Goal: Transaction & Acquisition: Download file/media

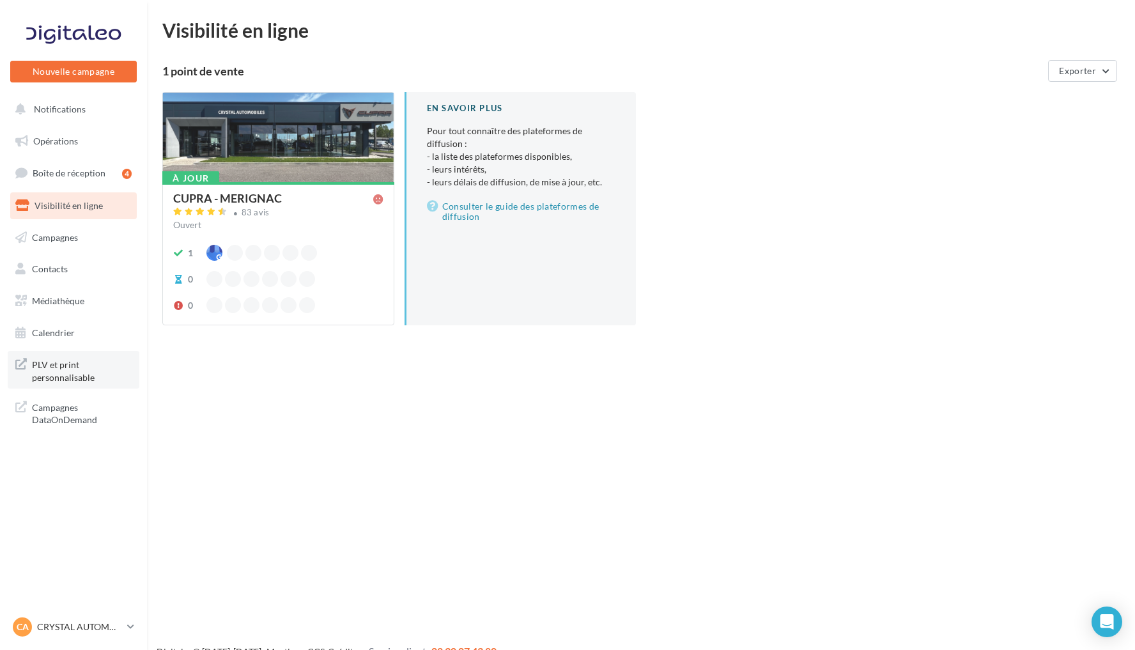
click at [80, 361] on span "PLV et print personnalisable" at bounding box center [82, 369] width 100 height 27
click at [60, 108] on span "Notifications" at bounding box center [60, 108] width 52 height 11
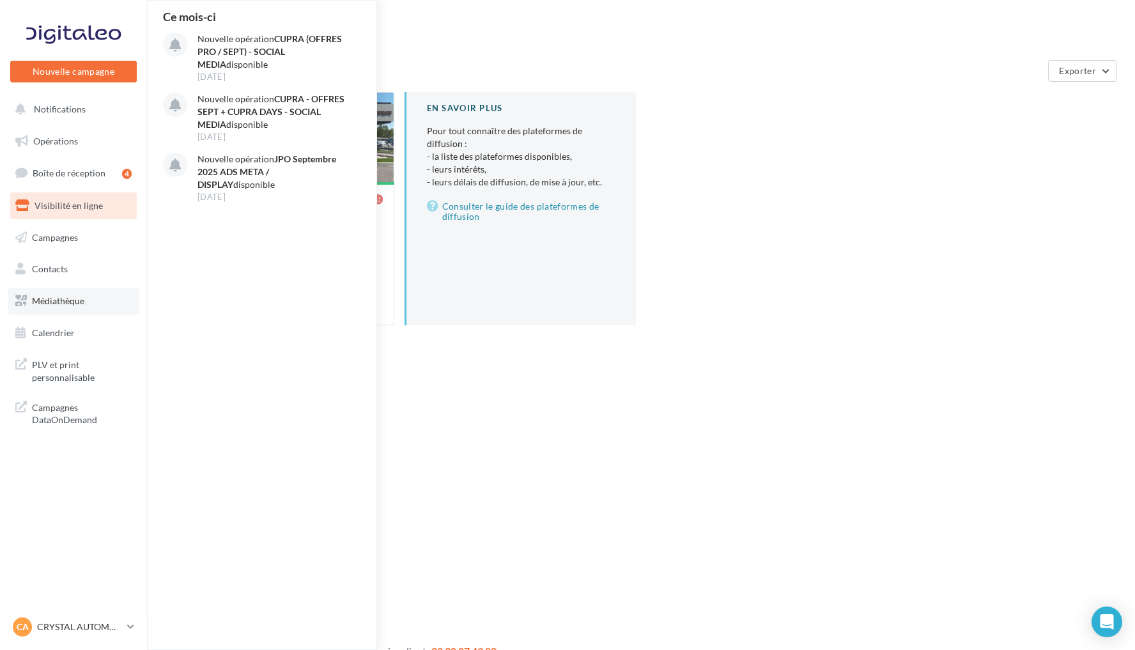
click at [93, 299] on link "Médiathèque" at bounding box center [74, 300] width 132 height 27
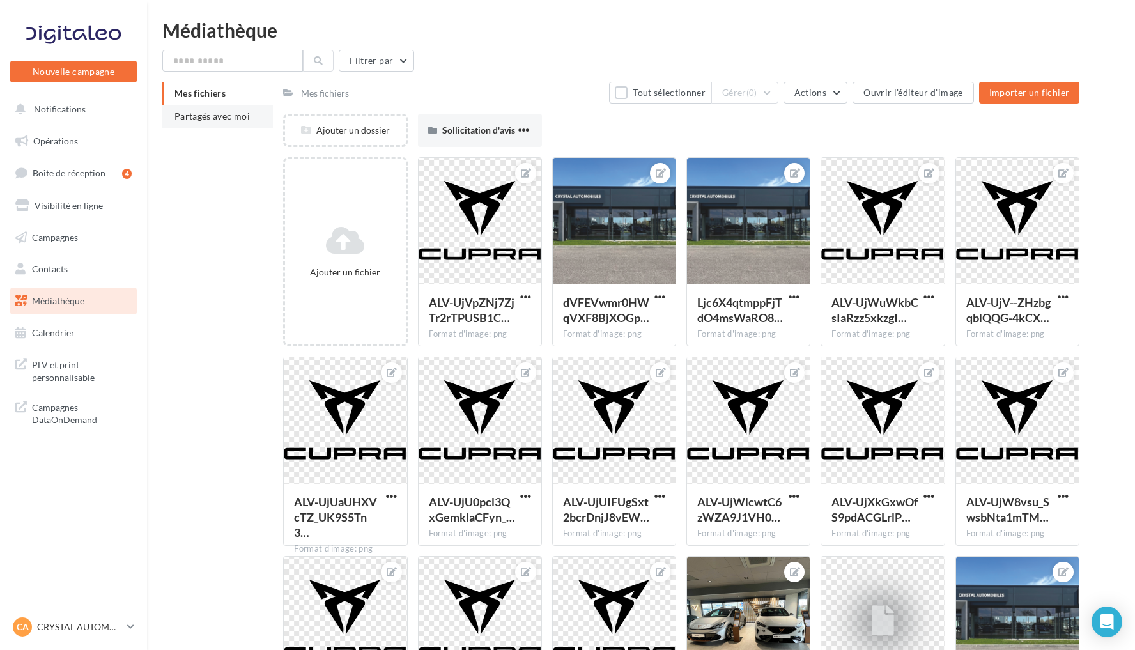
click at [242, 120] on span "Partagés avec moi" at bounding box center [211, 116] width 75 height 11
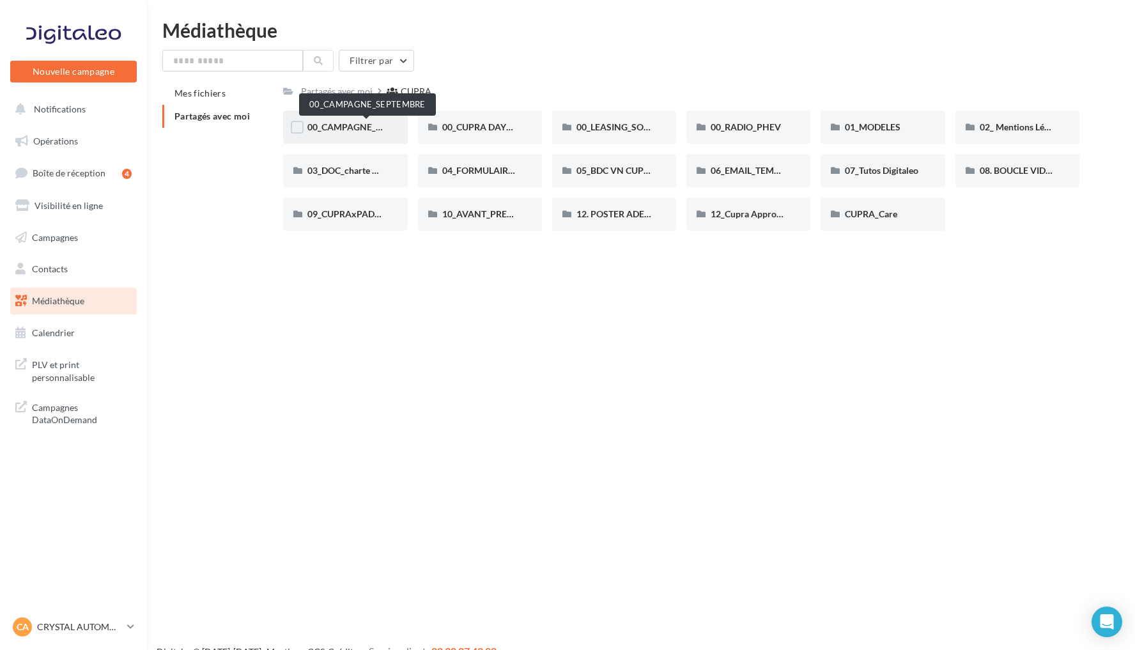
click at [351, 128] on span "00_CAMPAGNE_SEPTEMBRE" at bounding box center [366, 126] width 119 height 11
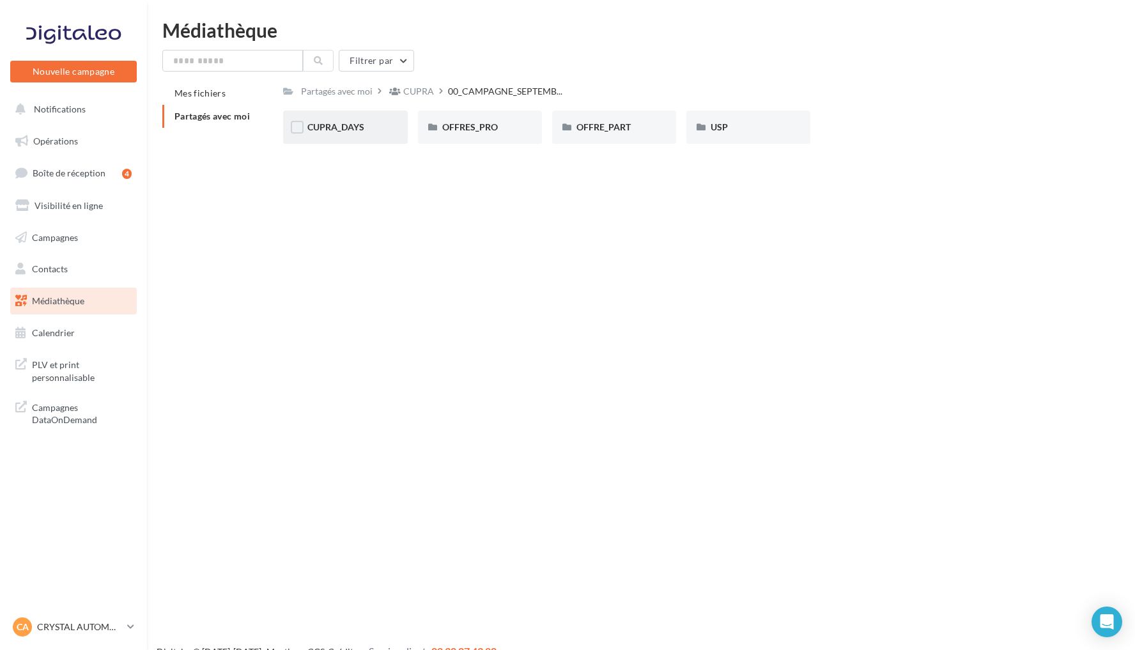
click at [362, 128] on span "CUPRA_DAYS" at bounding box center [335, 126] width 57 height 11
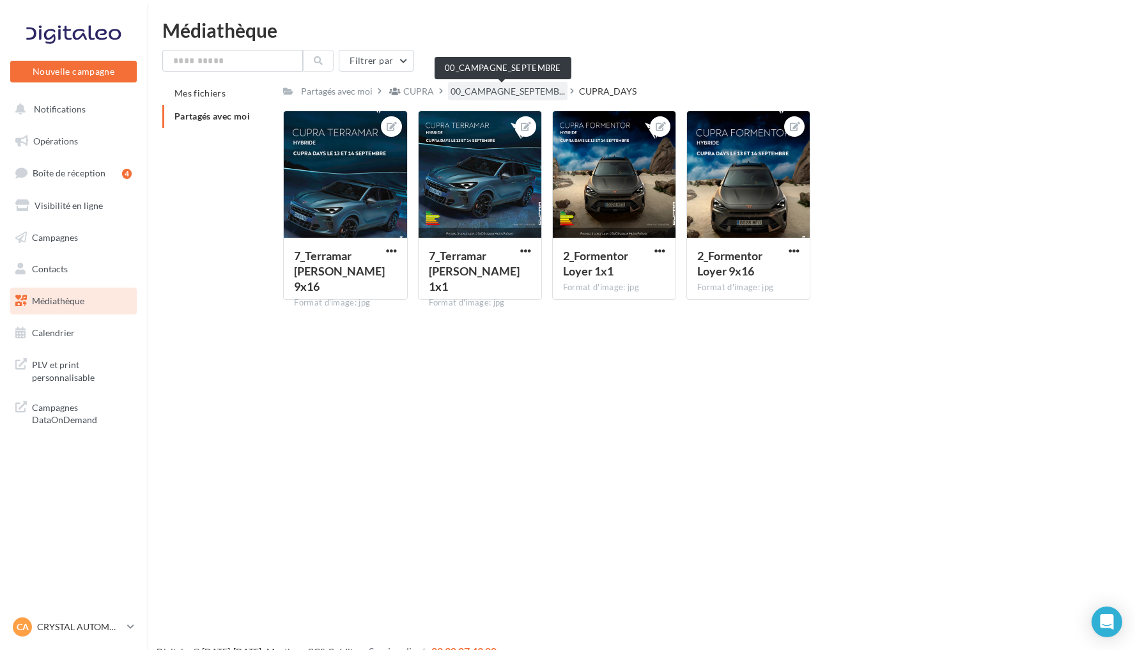
click at [516, 92] on span "00_CAMPAGNE_SEPTEMB..." at bounding box center [507, 91] width 114 height 13
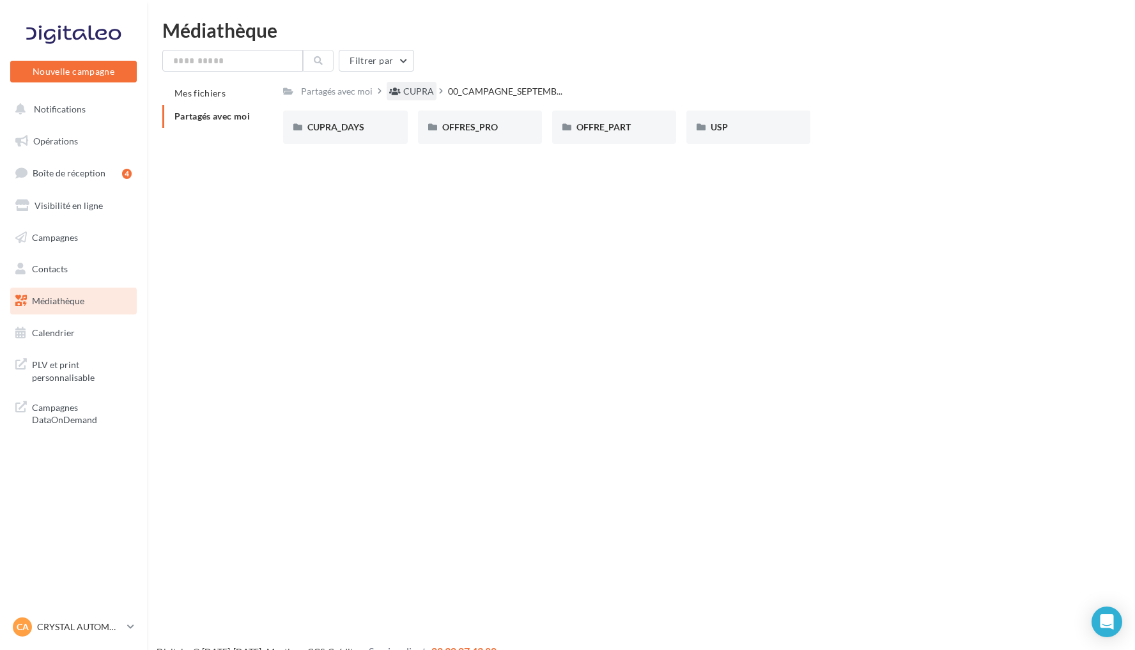
click at [399, 93] on div "CUPRA" at bounding box center [411, 91] width 50 height 19
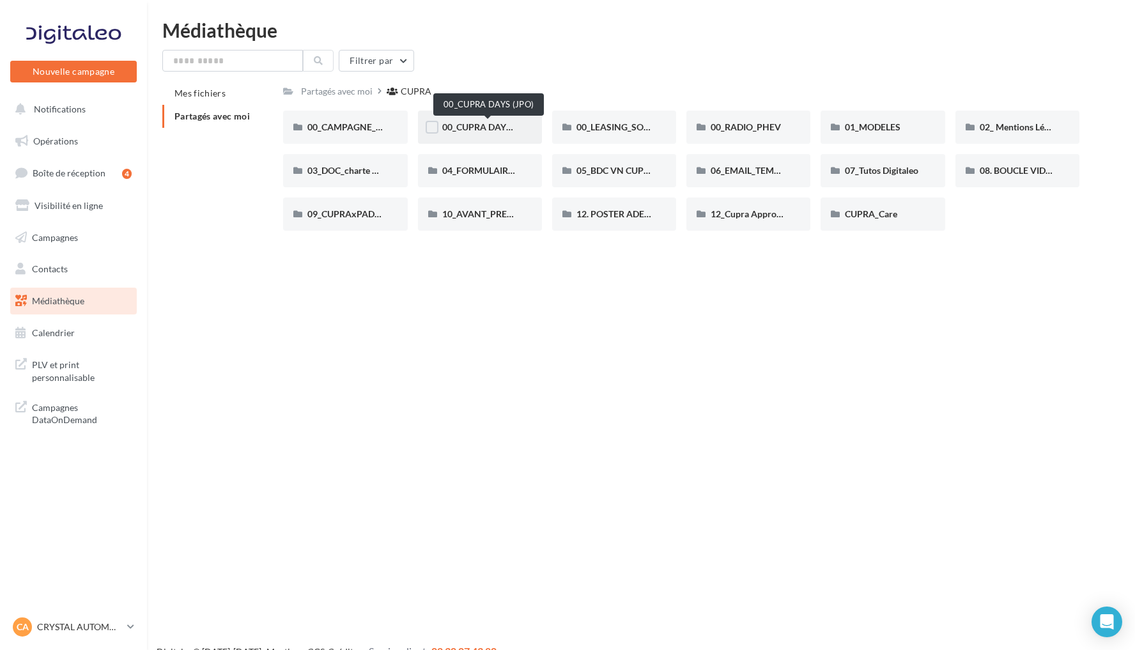
click at [493, 126] on span "00_CUPRA DAYS (JPO)" at bounding box center [488, 126] width 93 height 11
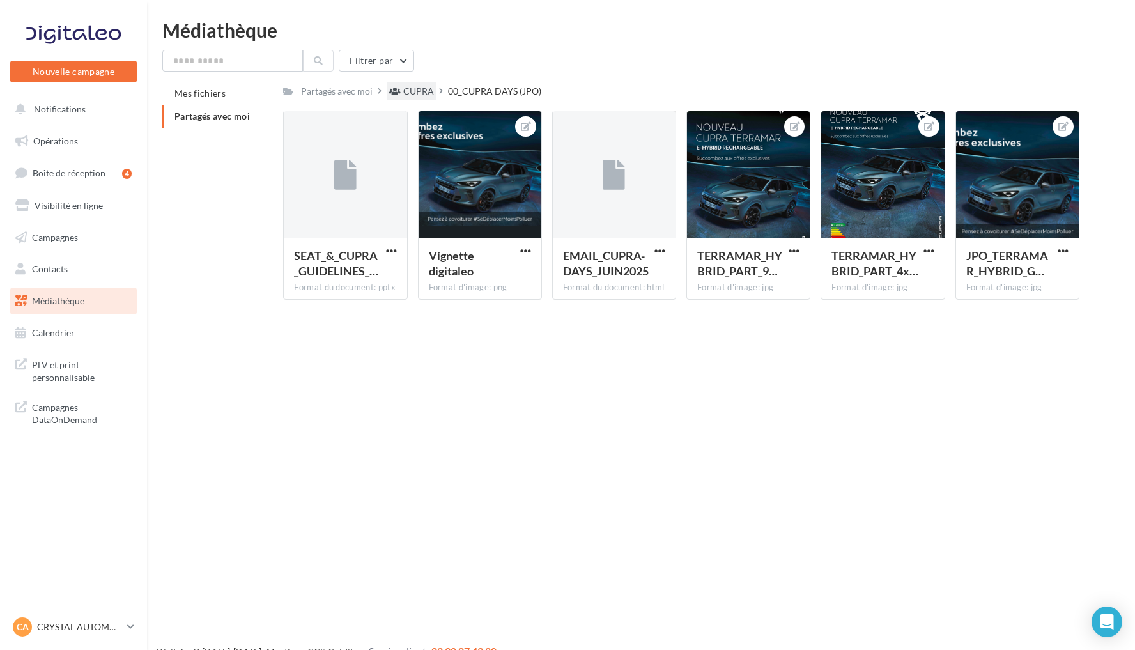
click at [423, 93] on div "CUPRA" at bounding box center [418, 91] width 31 height 13
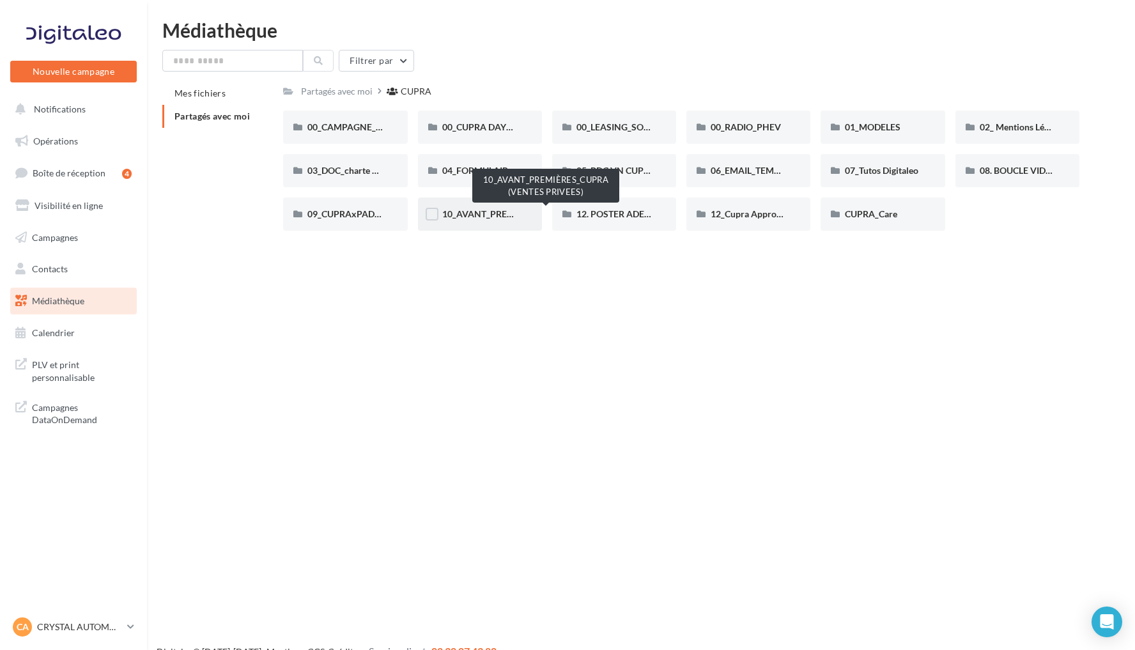
click at [493, 218] on span "10_AVANT_PREMIÈRES_CUPRA (VENTES PRIVEES)" at bounding box center [546, 213] width 209 height 11
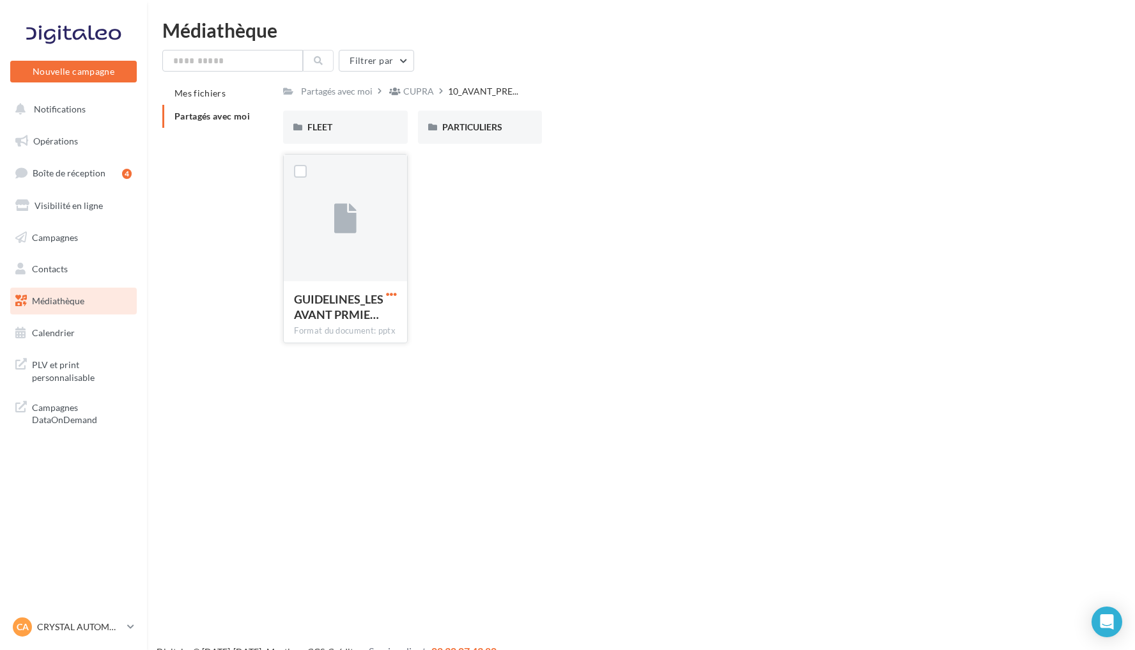
click at [391, 297] on span "button" at bounding box center [391, 294] width 11 height 11
click at [367, 312] on button "Télécharger" at bounding box center [336, 319] width 128 height 33
